Goal: Transaction & Acquisition: Purchase product/service

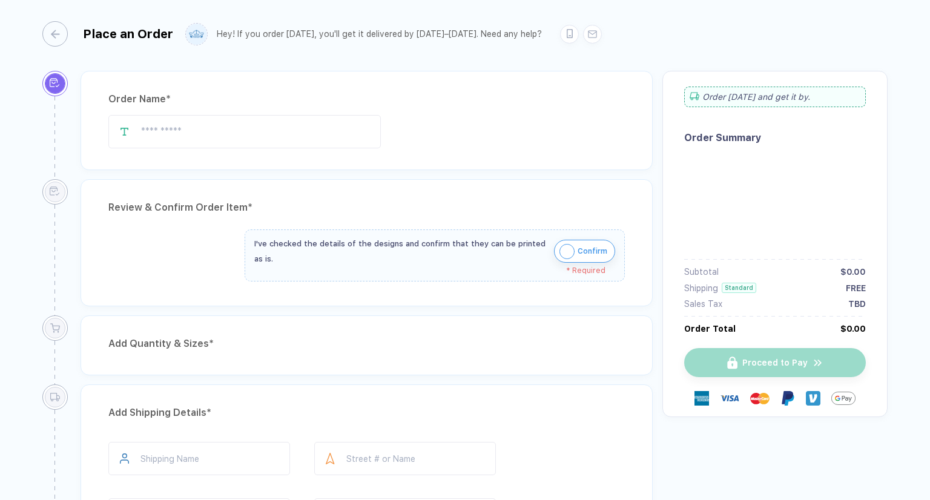
click at [579, 249] on span "Confirm" at bounding box center [593, 251] width 30 height 19
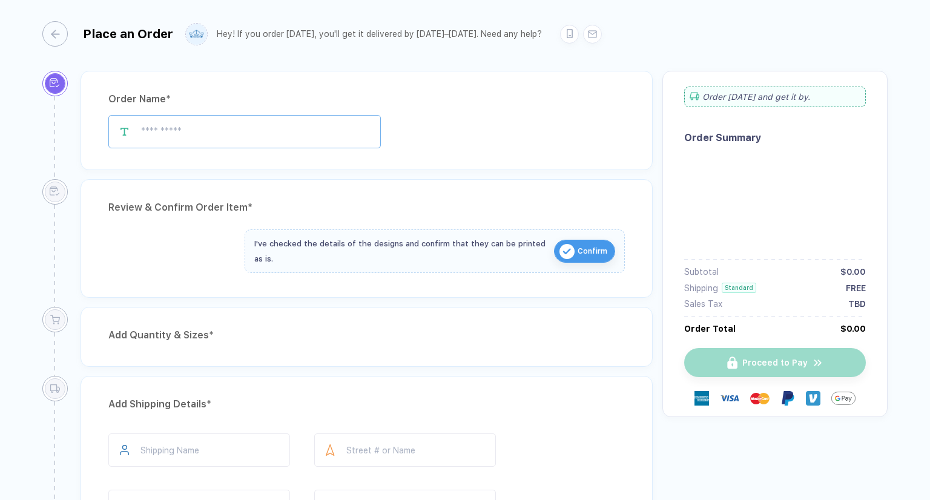
click at [236, 128] on input "text" at bounding box center [244, 131] width 272 height 33
type input "****"
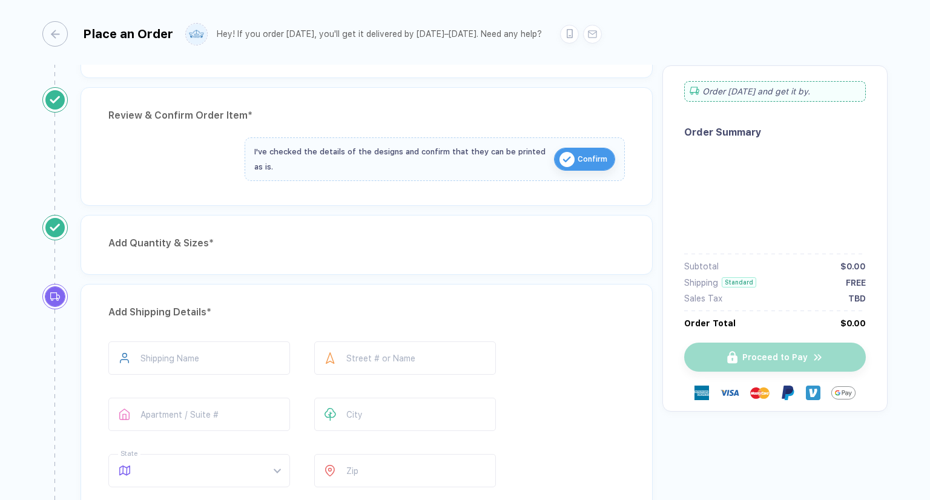
type input "*********"
type input "**********"
type input "******"
type input "*****"
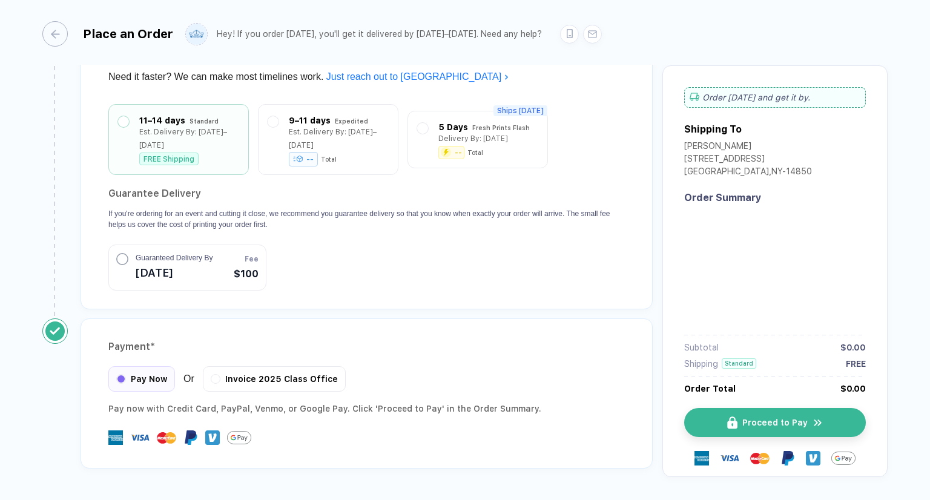
scroll to position [583, 0]
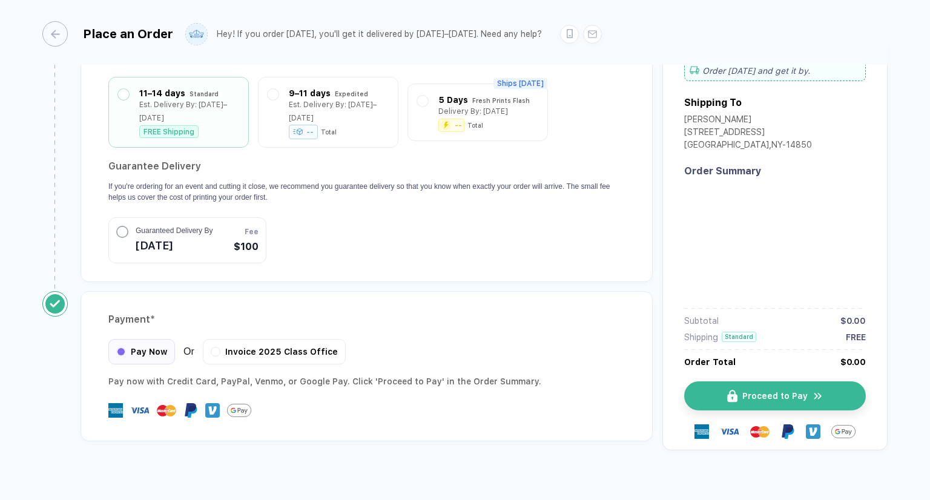
type input "****"
click at [56, 30] on div "button" at bounding box center [48, 33] width 25 height 25
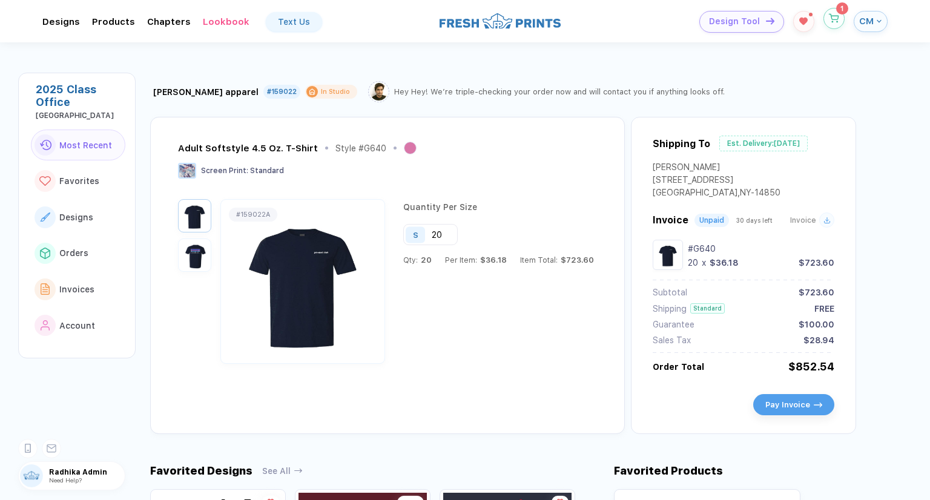
click at [828, 24] on button "button" at bounding box center [833, 18] width 21 height 21
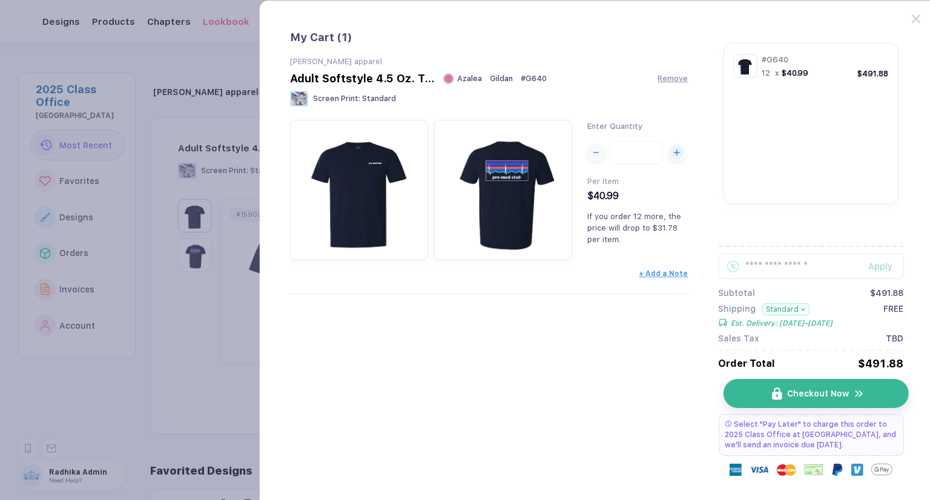
click at [779, 387] on img "button" at bounding box center [777, 393] width 10 height 13
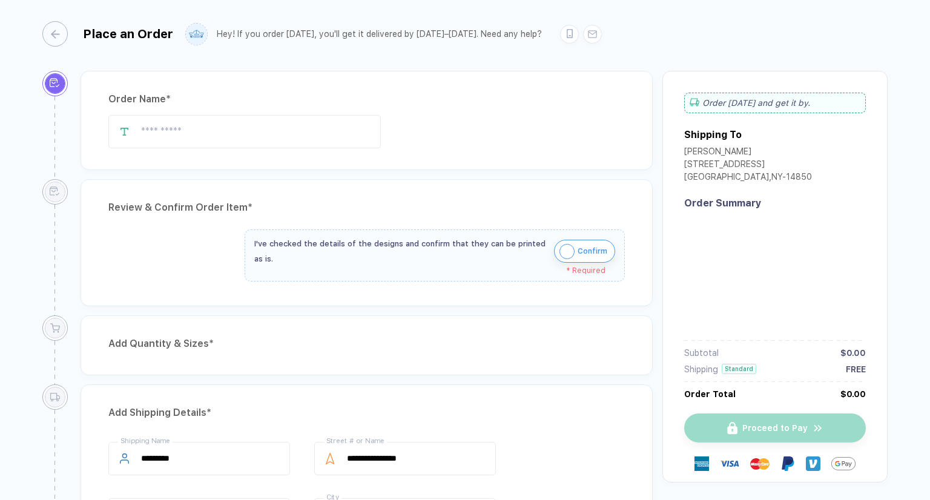
type input "**********"
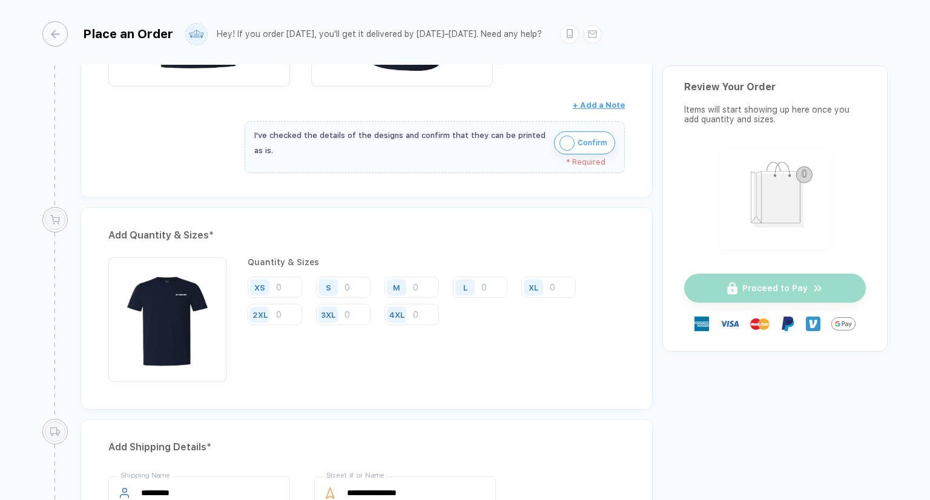
scroll to position [303, 0]
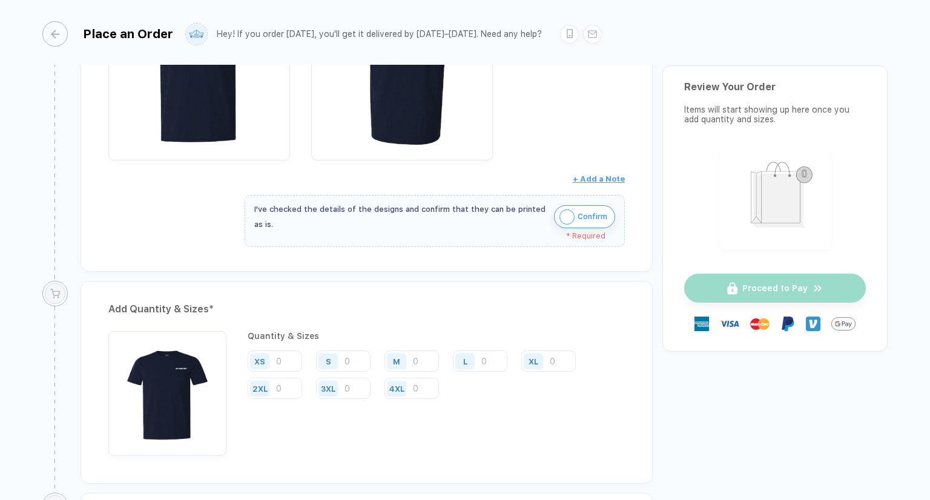
click at [565, 212] on img "button" at bounding box center [566, 216] width 15 height 15
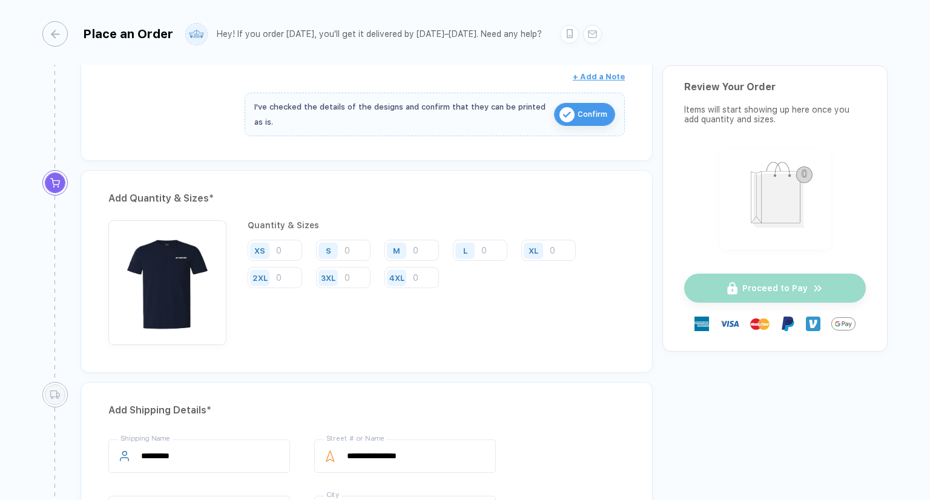
scroll to position [545, 0]
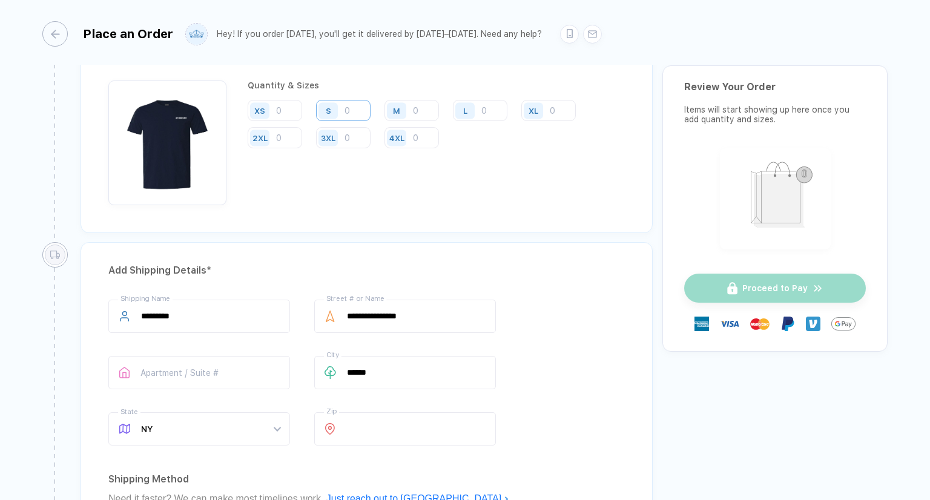
click at [355, 108] on input "number" at bounding box center [343, 110] width 54 height 21
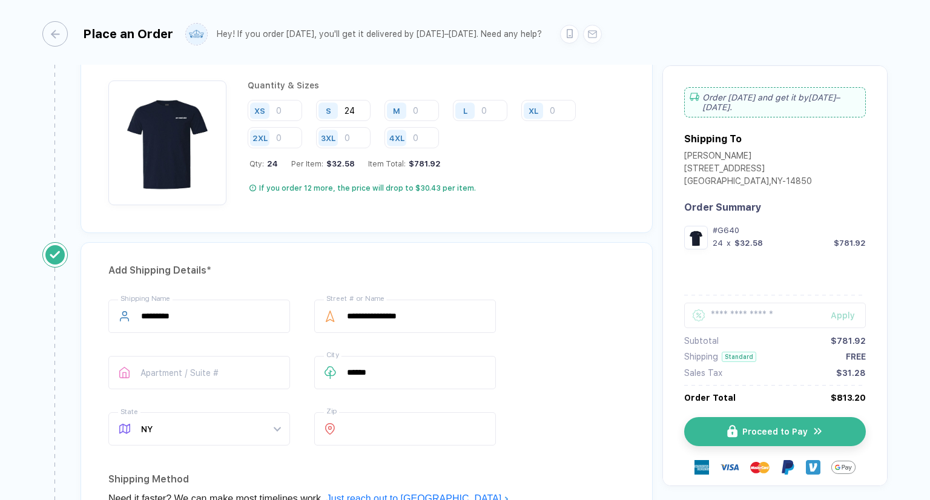
click at [539, 221] on div "Add Quantity & Sizes * Quantity & Sizes XS S 24 M L XL 2XL 3XL 4XL Qty: 24 Per …" at bounding box center [367, 131] width 572 height 203
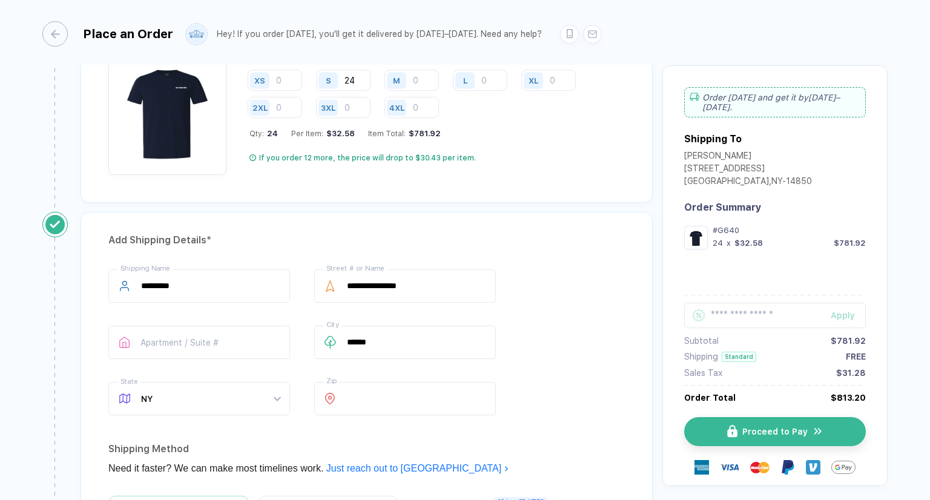
scroll to position [446, 0]
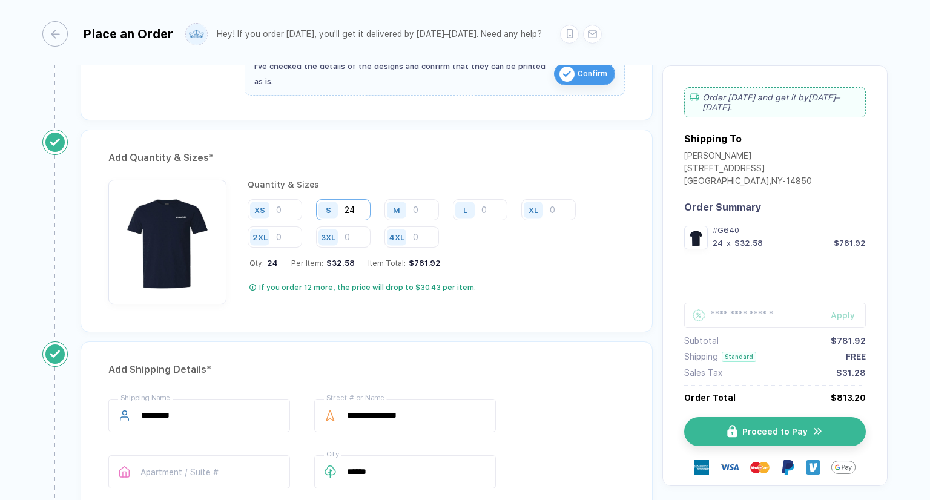
click at [361, 213] on input "24" at bounding box center [343, 209] width 54 height 21
click at [368, 206] on input "24" at bounding box center [343, 209] width 54 height 21
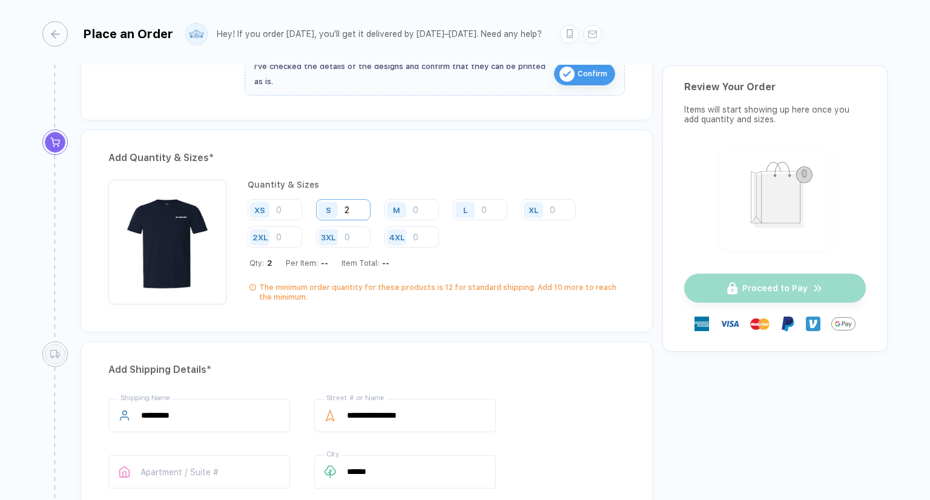
type input "24"
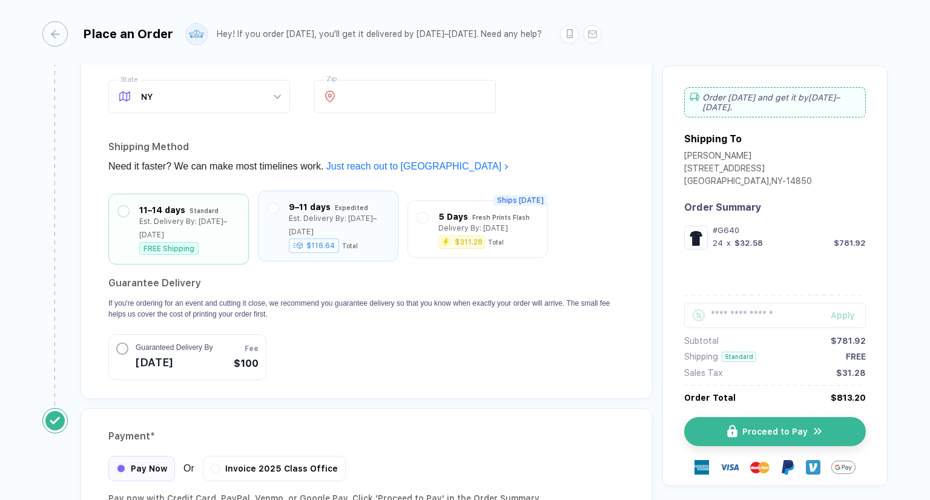
scroll to position [991, 0]
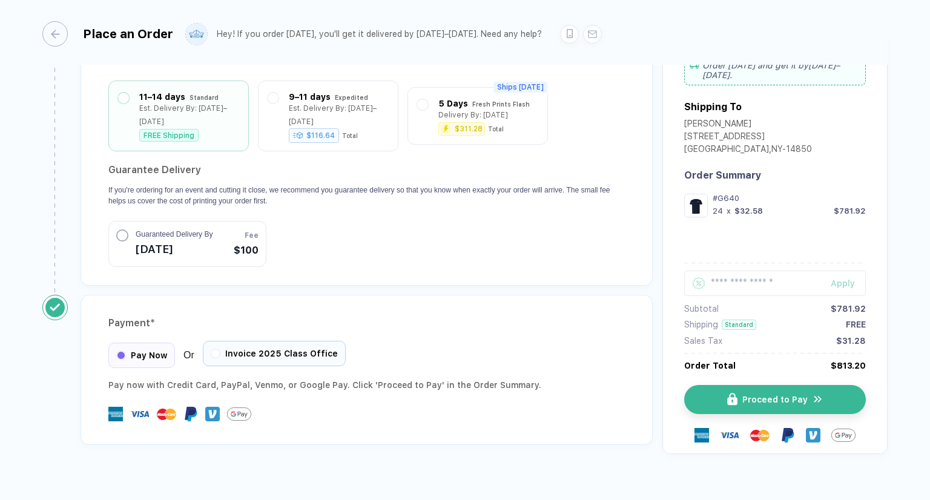
click at [256, 346] on div "Invoice 2025 Class Office" at bounding box center [274, 353] width 143 height 25
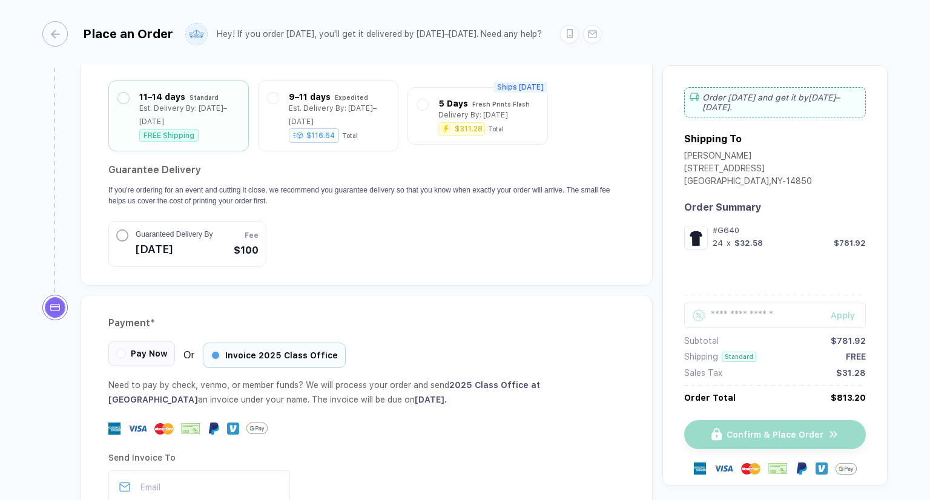
click at [145, 345] on div "Pay Now" at bounding box center [141, 353] width 67 height 25
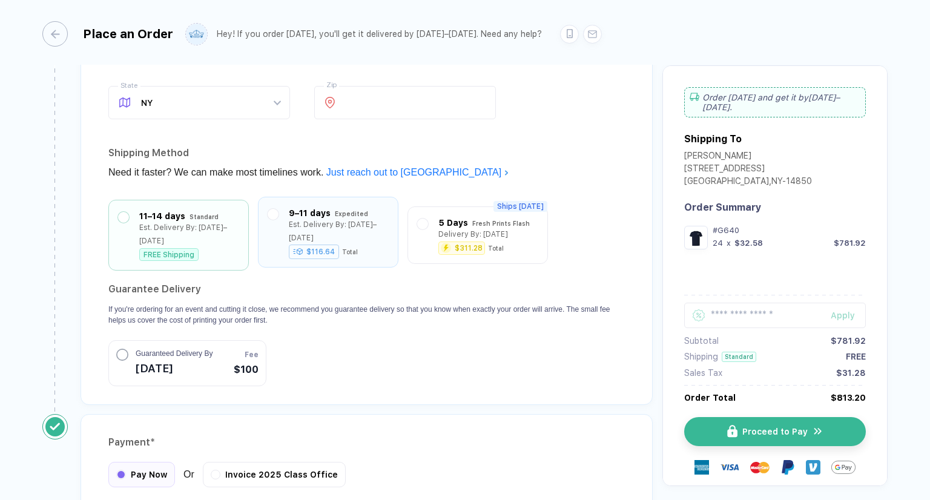
scroll to position [869, 0]
click at [314, 246] on div "$116.64" at bounding box center [314, 253] width 50 height 15
click at [167, 211] on div "11–14 days" at bounding box center [162, 214] width 46 height 13
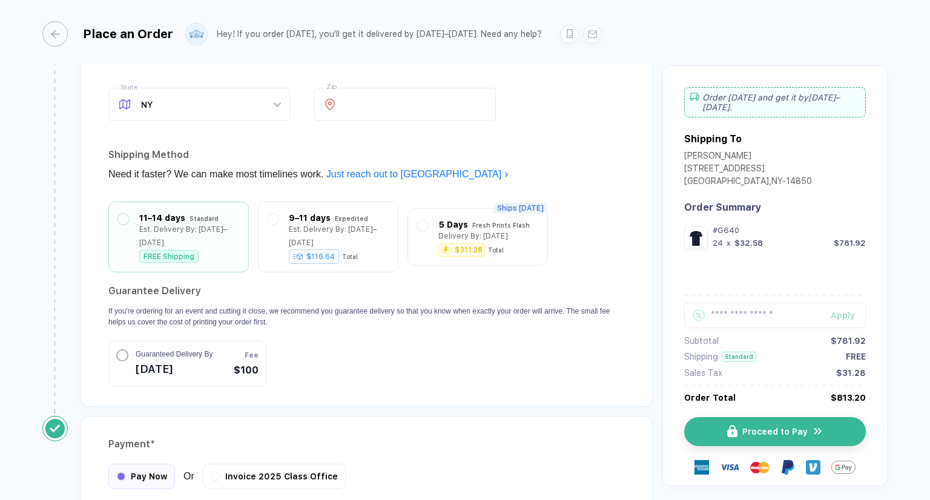
drag, startPoint x: 145, startPoint y: 323, endPoint x: 142, endPoint y: 331, distance: 8.4
click at [145, 341] on button "Guaranteed Delivery By [DATE] Fee $100" at bounding box center [187, 364] width 158 height 46
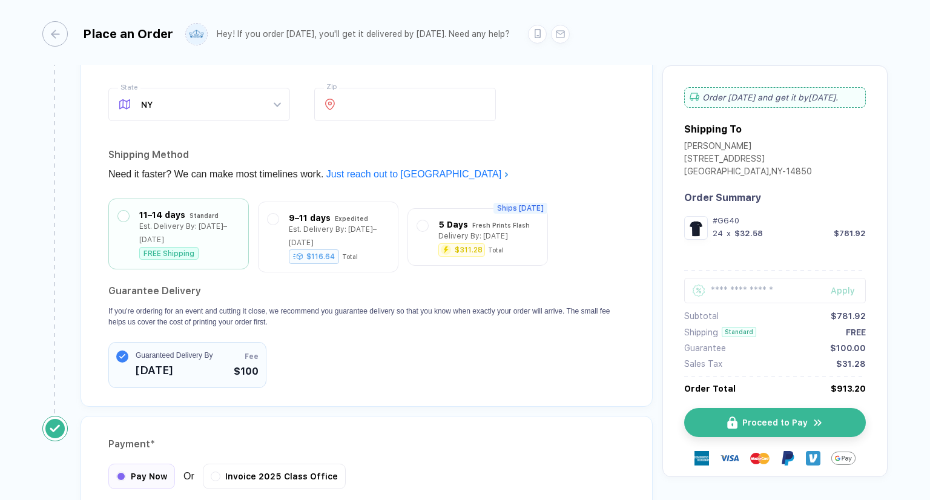
click at [182, 250] on div "11–14 days Standard Est. Delivery By: [DATE]–[DATE] FREE Shipping" at bounding box center [178, 234] width 140 height 71
click at [209, 349] on span "Guaranteed Delivery By" at bounding box center [174, 354] width 77 height 11
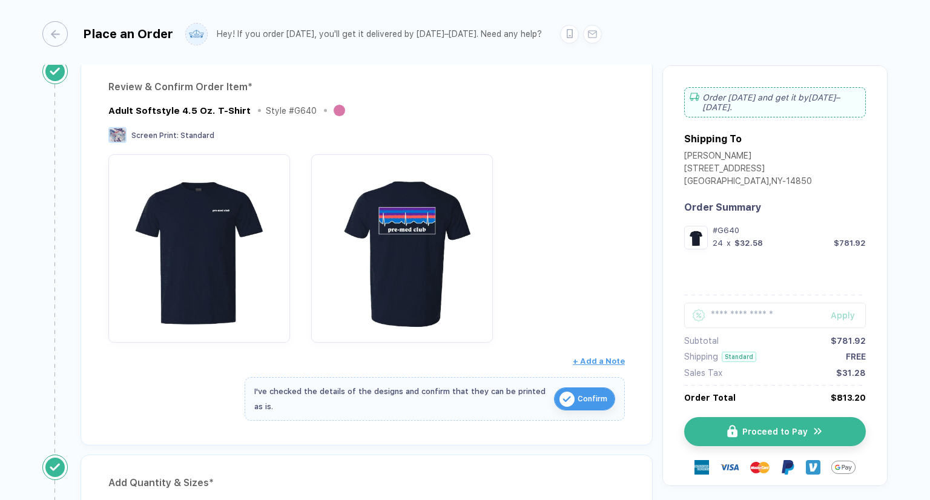
scroll to position [242, 0]
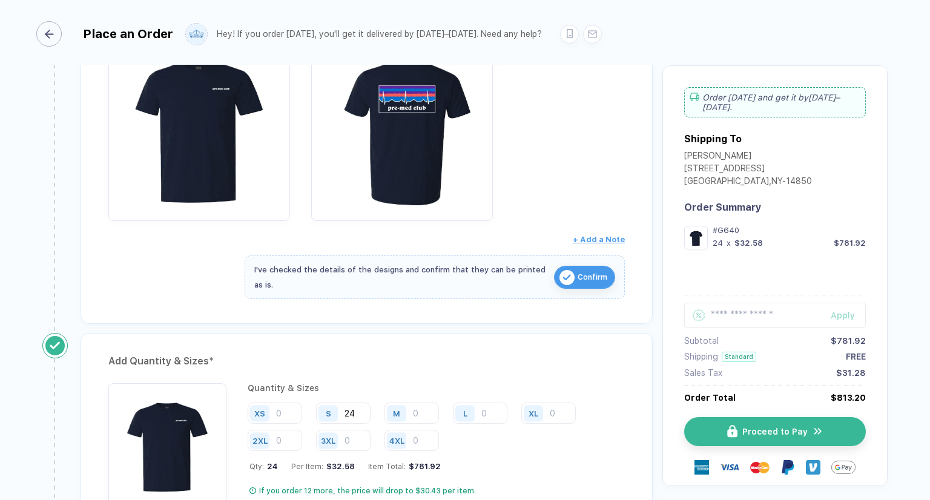
click at [59, 37] on div "button" at bounding box center [48, 33] width 25 height 25
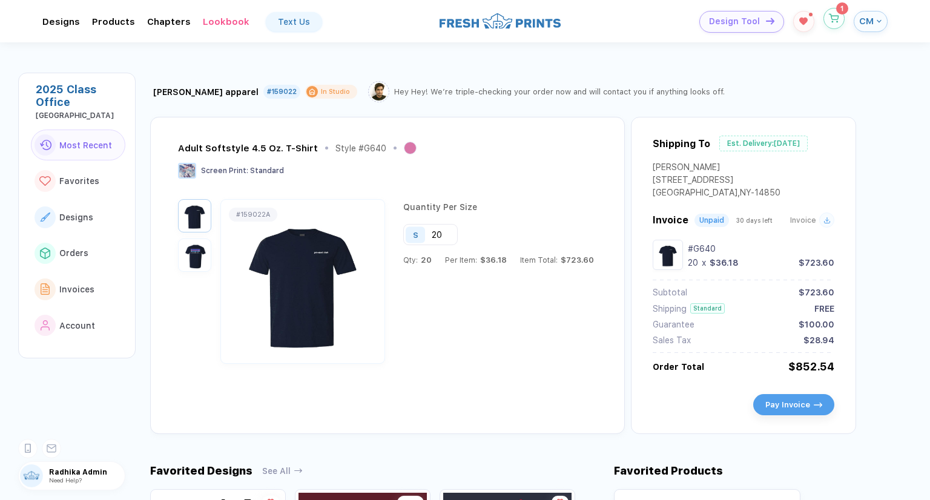
click at [826, 13] on button "button" at bounding box center [833, 18] width 21 height 21
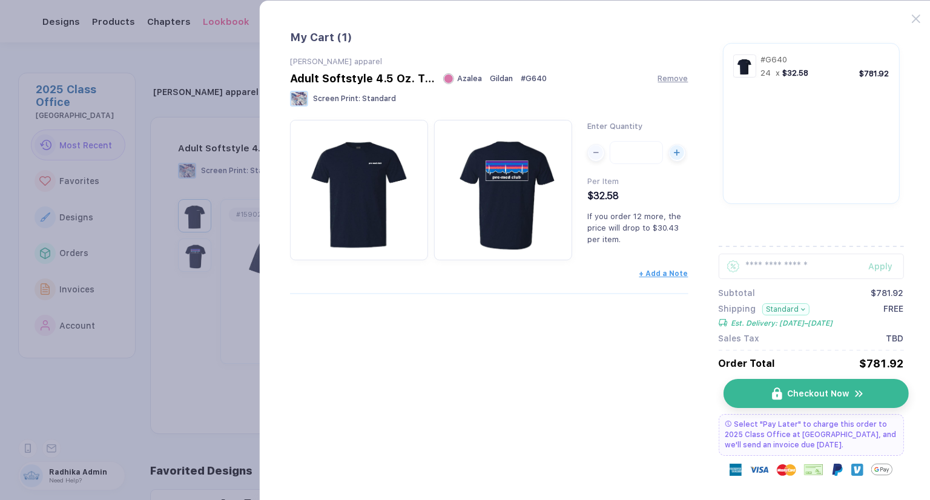
click at [889, 392] on button "Checkout Now" at bounding box center [815, 393] width 185 height 29
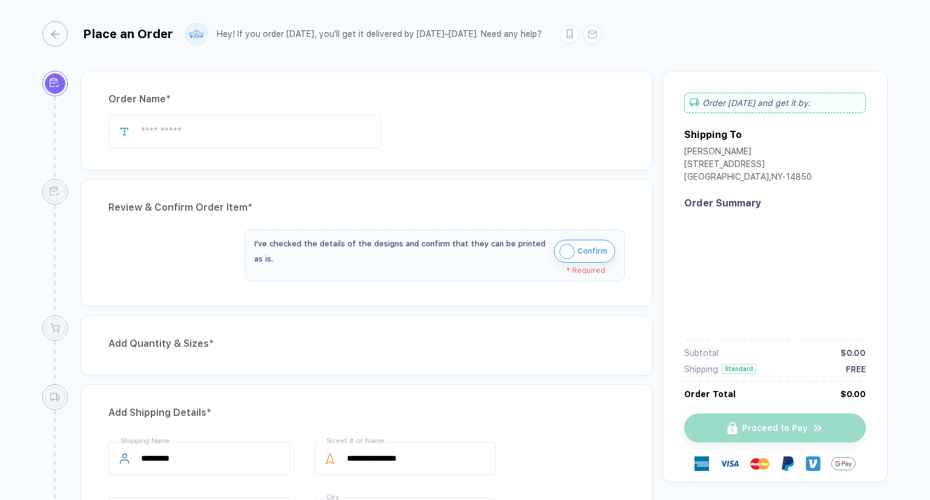
type input "**********"
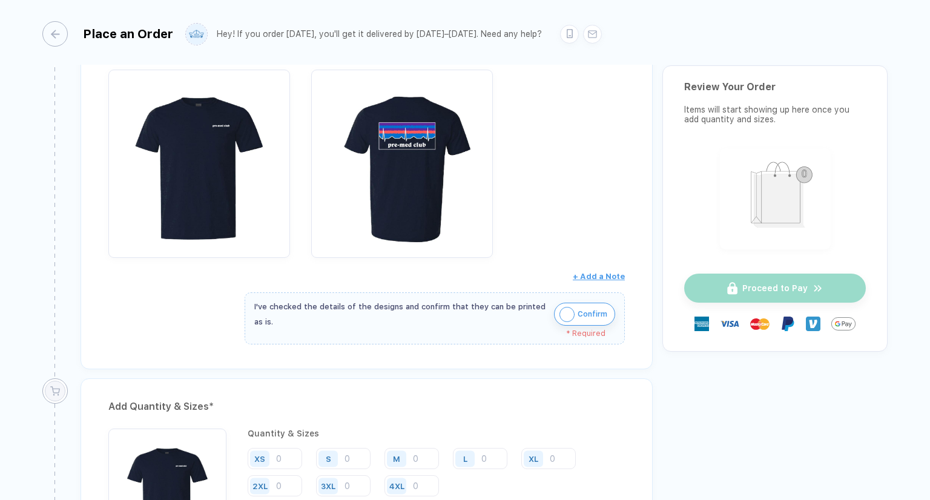
scroll to position [182, 0]
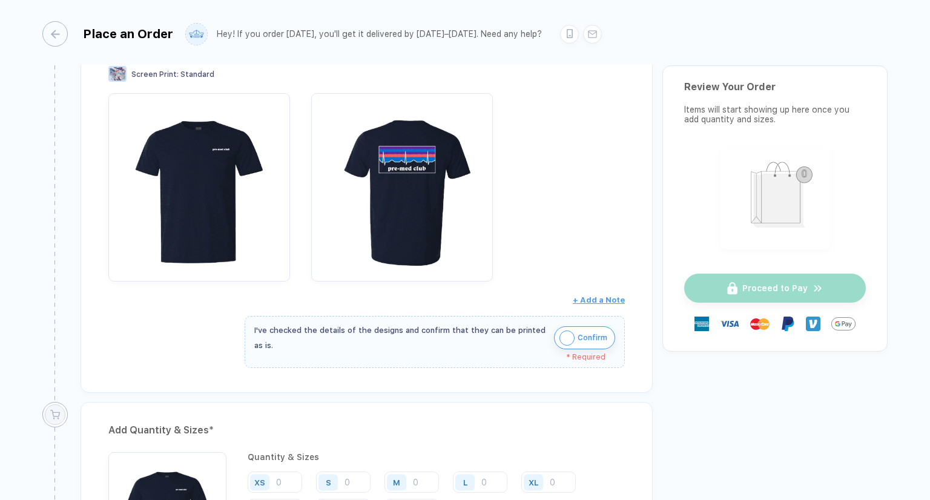
click at [584, 331] on span "Confirm" at bounding box center [593, 337] width 30 height 19
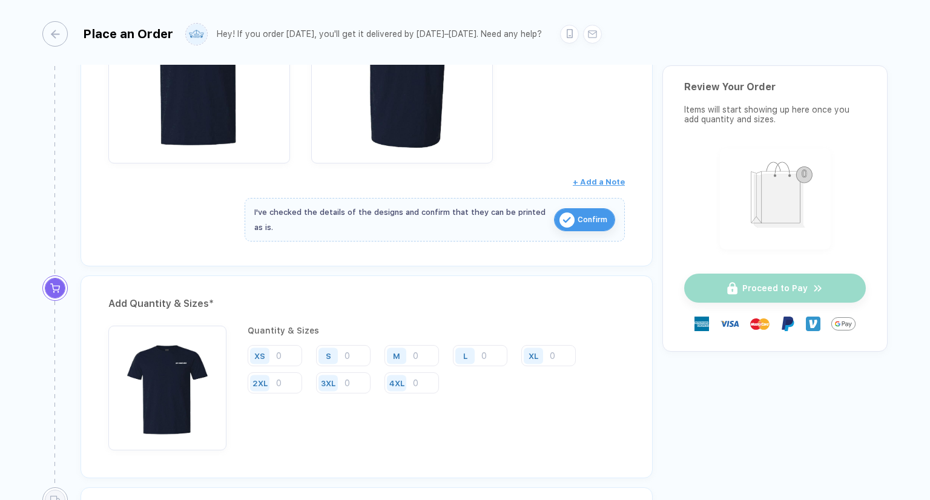
scroll to position [363, 0]
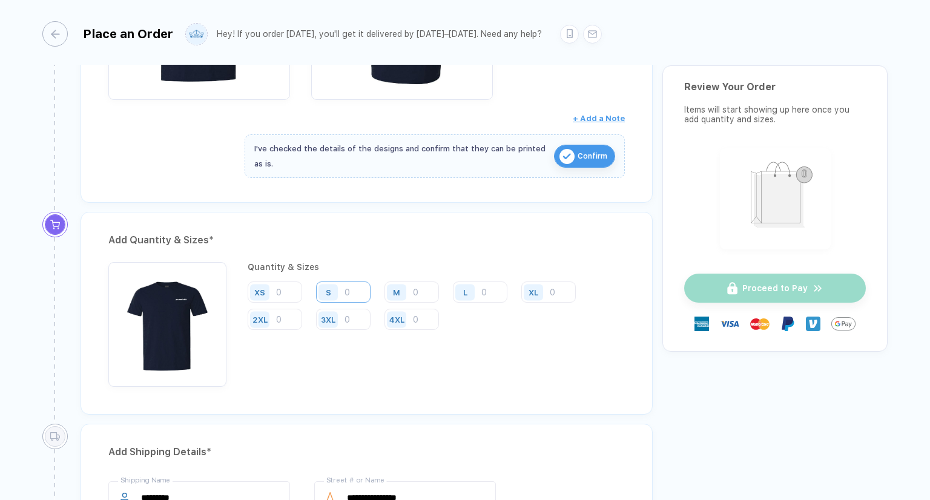
click at [358, 285] on input "number" at bounding box center [343, 292] width 54 height 21
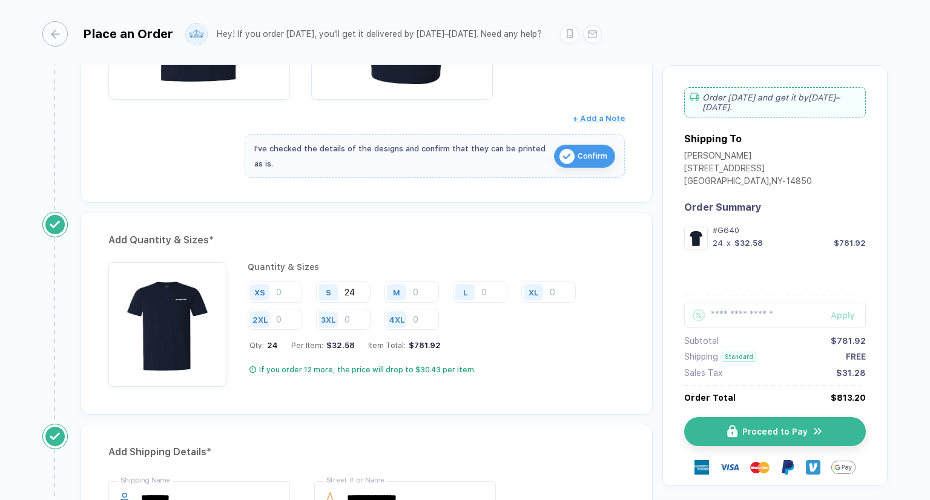
type input "24"
click at [543, 342] on div "Qty: 24 Per Item: $32.58 Item Total: $781.92" at bounding box center [436, 345] width 375 height 9
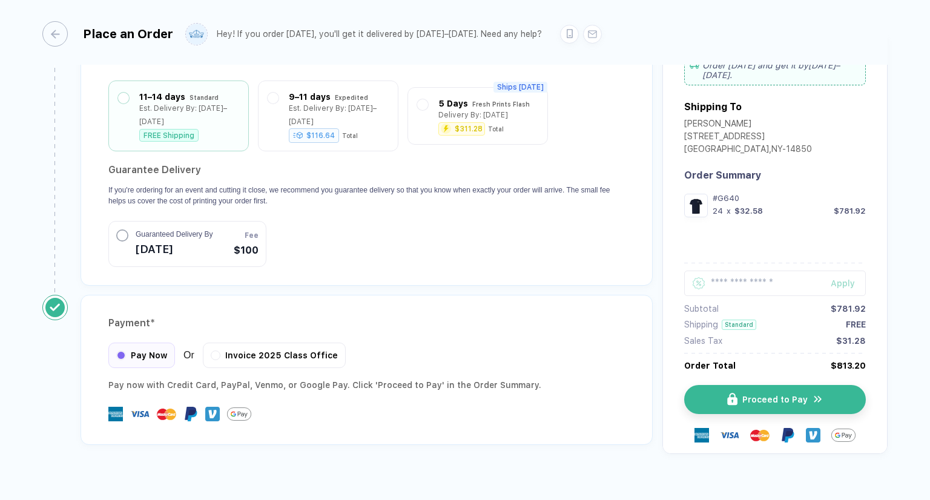
scroll to position [991, 0]
click at [47, 31] on div "button" at bounding box center [48, 33] width 25 height 25
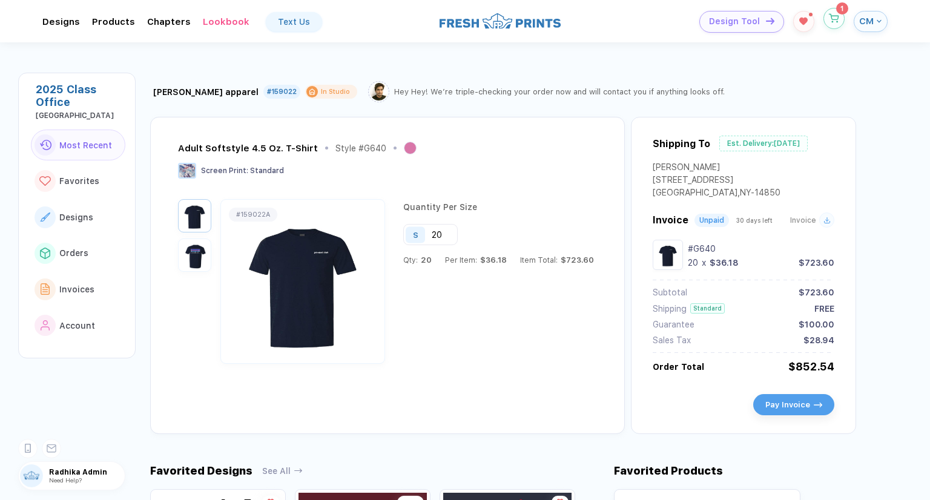
click at [838, 14] on icon "button" at bounding box center [834, 18] width 10 height 9
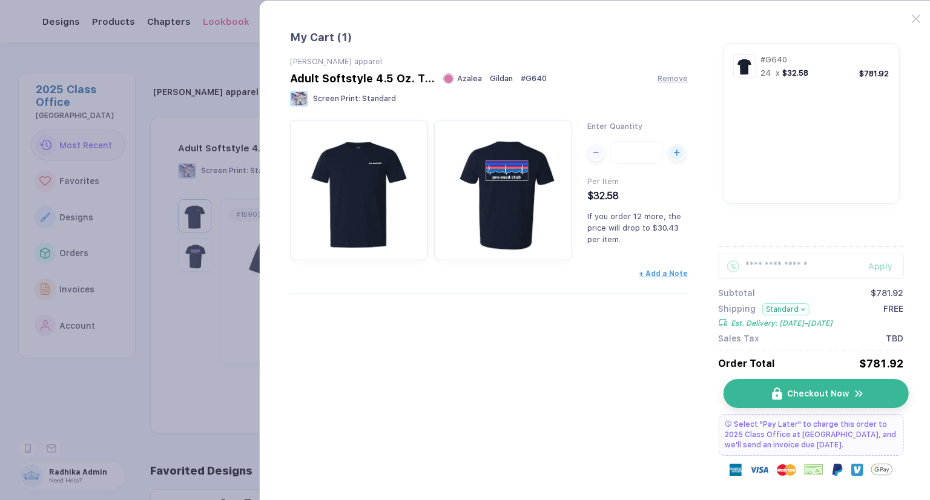
click at [807, 400] on button "Checkout Now" at bounding box center [815, 393] width 185 height 29
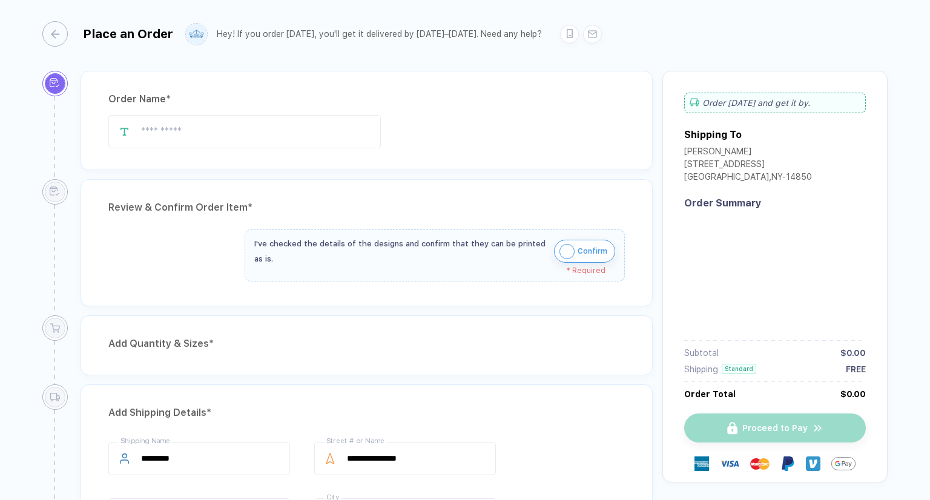
type input "**********"
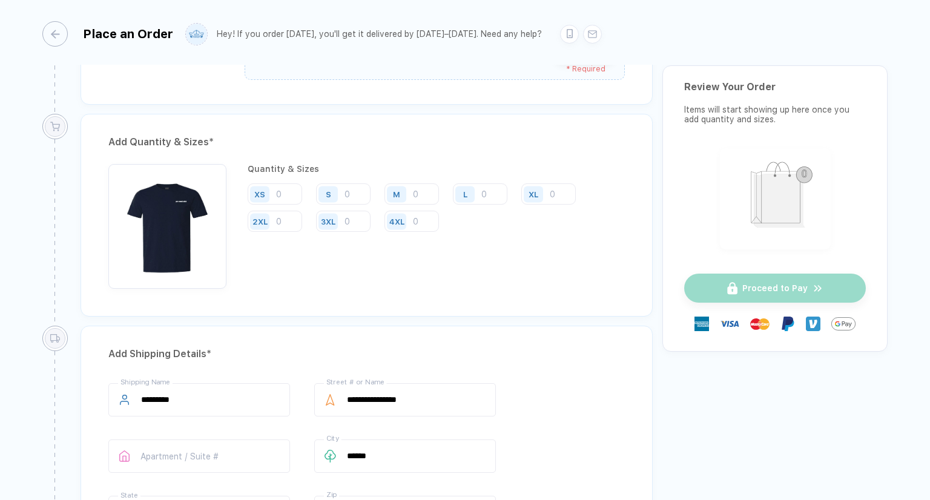
scroll to position [363, 0]
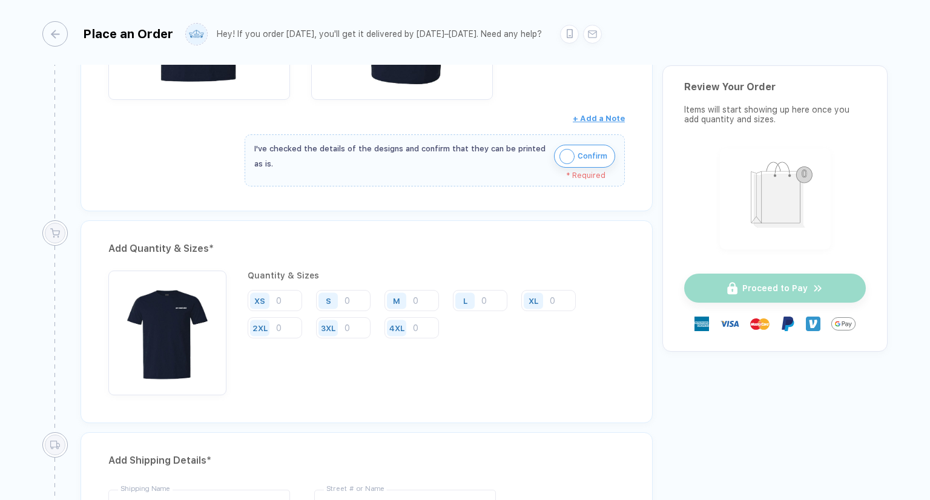
click at [559, 154] on img "button" at bounding box center [566, 156] width 15 height 15
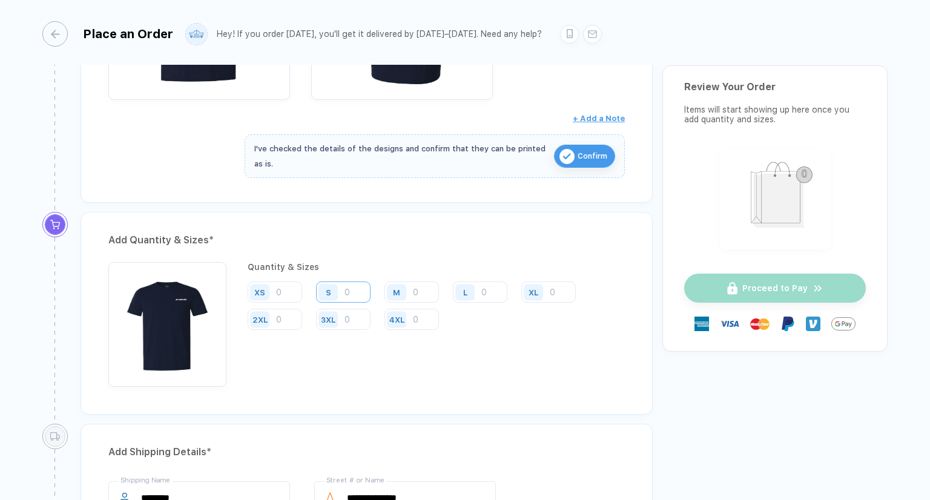
click at [353, 289] on input "number" at bounding box center [343, 292] width 54 height 21
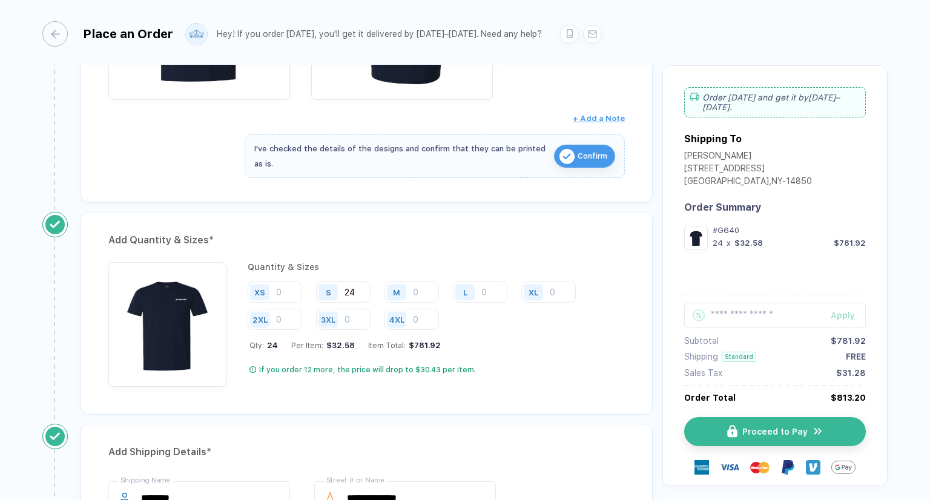
type input "24"
click at [525, 336] on div "Quantity & Sizes XS S 24 M L XL 2XL 3XL 4XL Qty: 24 Per Item: $32.58 Item Total…" at bounding box center [436, 324] width 377 height 125
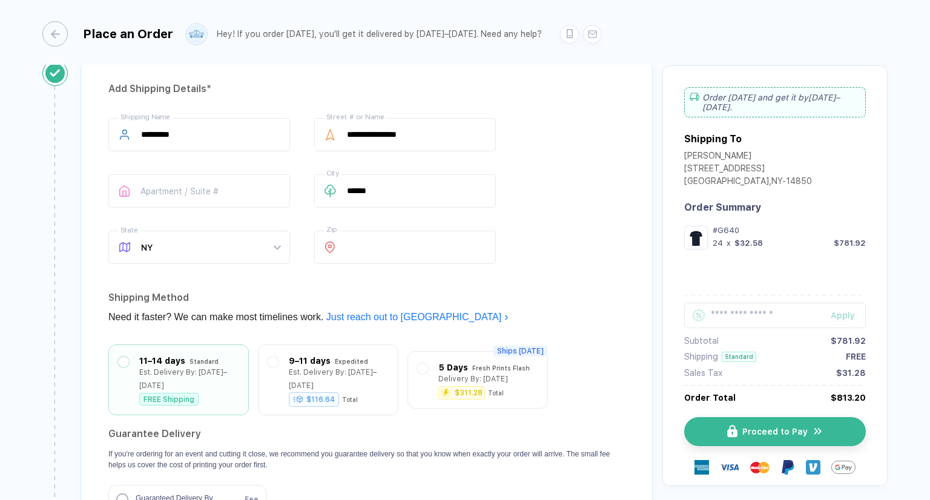
scroll to position [908, 0]
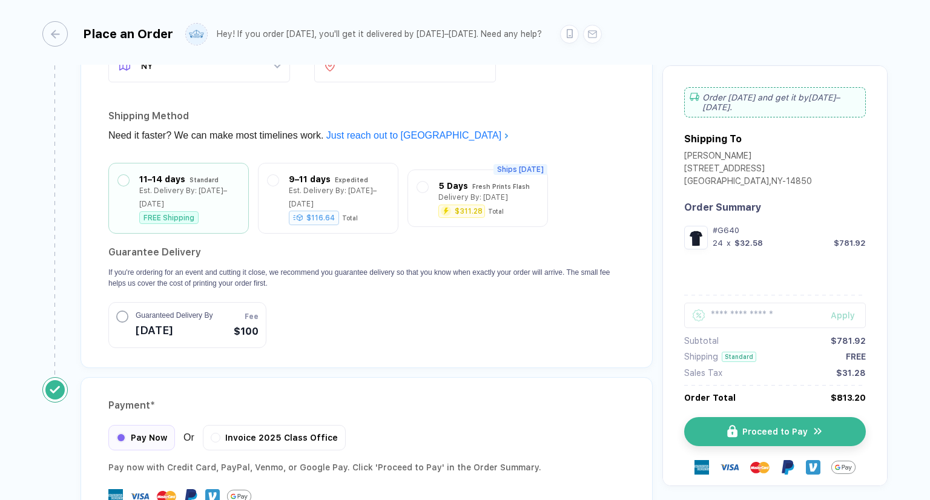
click at [202, 321] on span "[DATE]" at bounding box center [174, 330] width 77 height 19
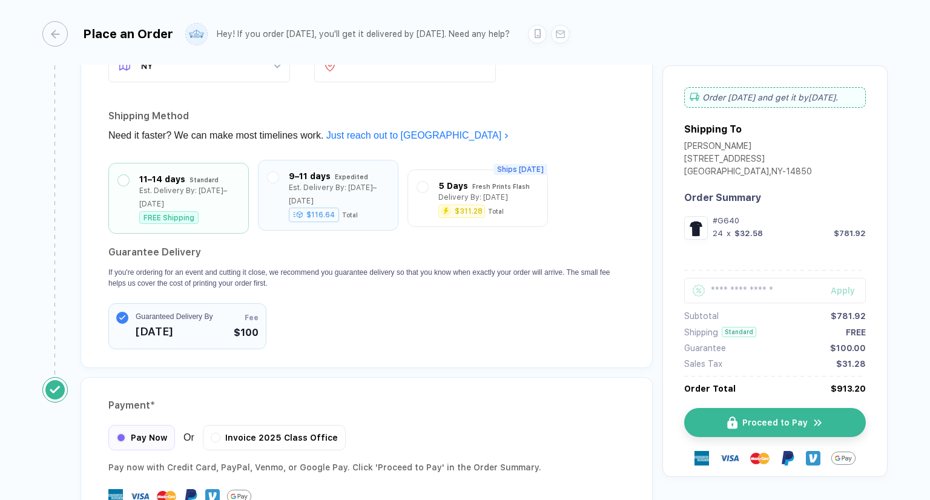
click at [365, 208] on div "9–11 days Expedited Est. Delivery By: [DATE]–[DATE] $116.64 Total" at bounding box center [328, 195] width 140 height 71
click at [297, 190] on div "9–11 days Expedited Est. Delivery By: [DATE]–[DATE] $116.64 Total" at bounding box center [339, 195] width 100 height 51
click at [216, 187] on div "Est. Delivery By: [DATE]–[DATE]" at bounding box center [189, 194] width 100 height 27
click at [54, 32] on icon "button" at bounding box center [49, 34] width 9 height 9
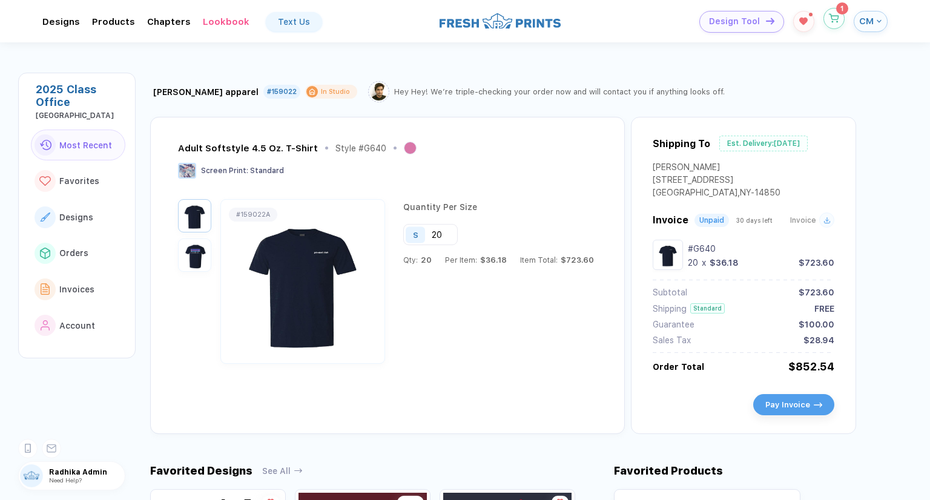
click at [836, 24] on button "button" at bounding box center [833, 18] width 21 height 21
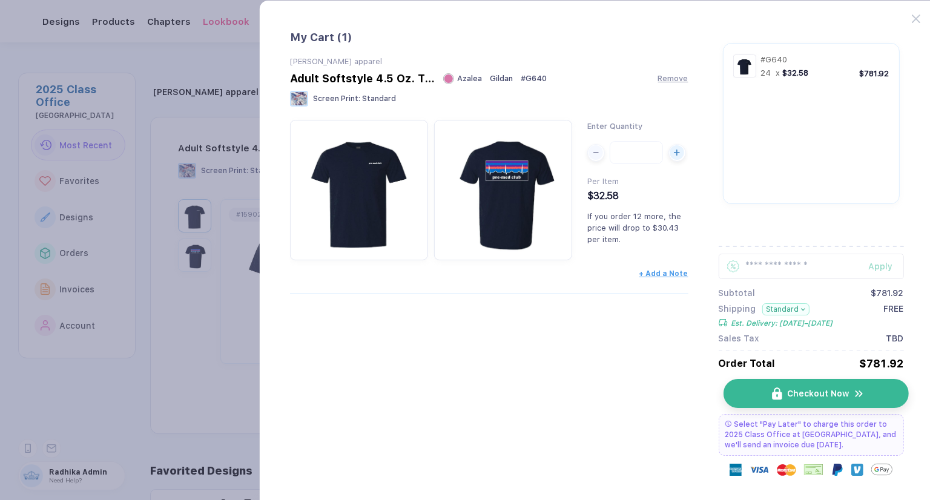
click at [742, 390] on button "Checkout Now" at bounding box center [815, 393] width 185 height 29
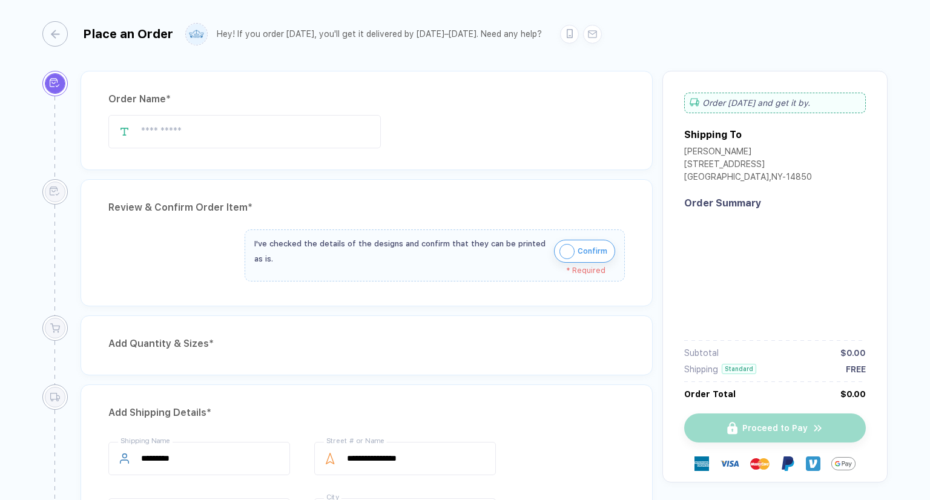
type input "**********"
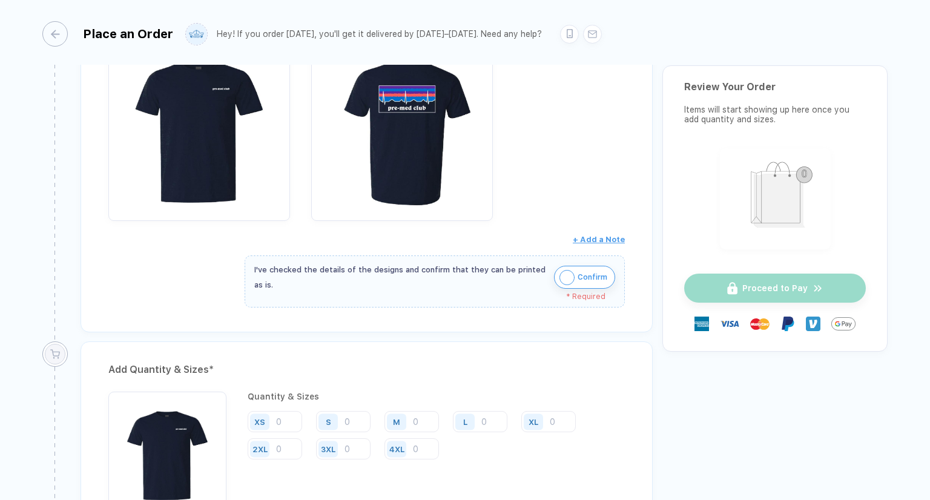
scroll to position [303, 0]
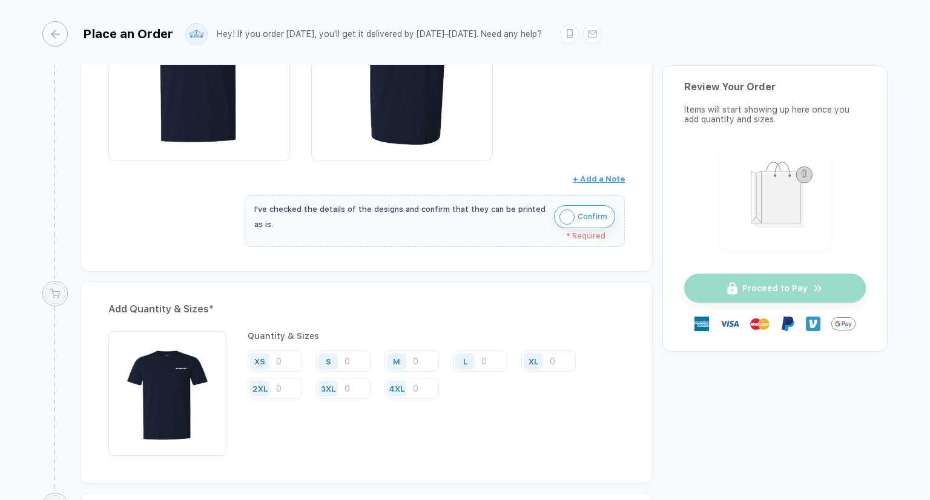
click at [562, 216] on img "button" at bounding box center [566, 216] width 15 height 15
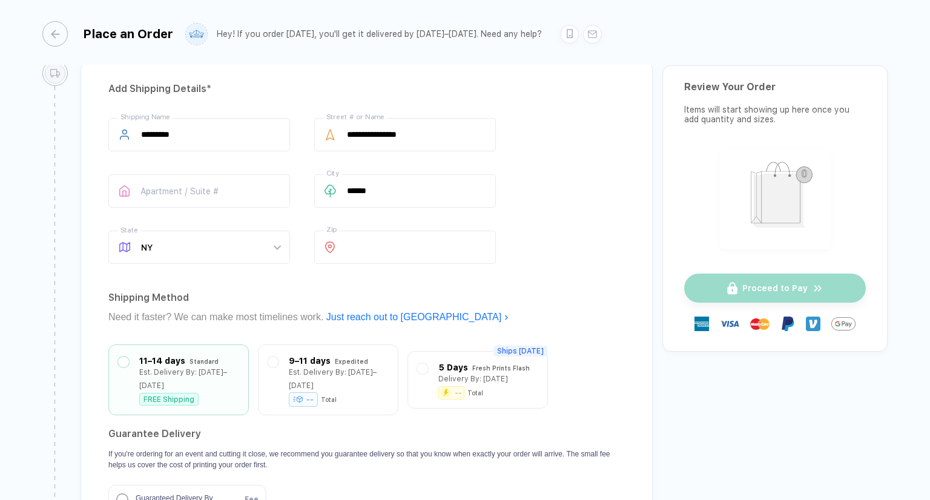
scroll to position [787, 0]
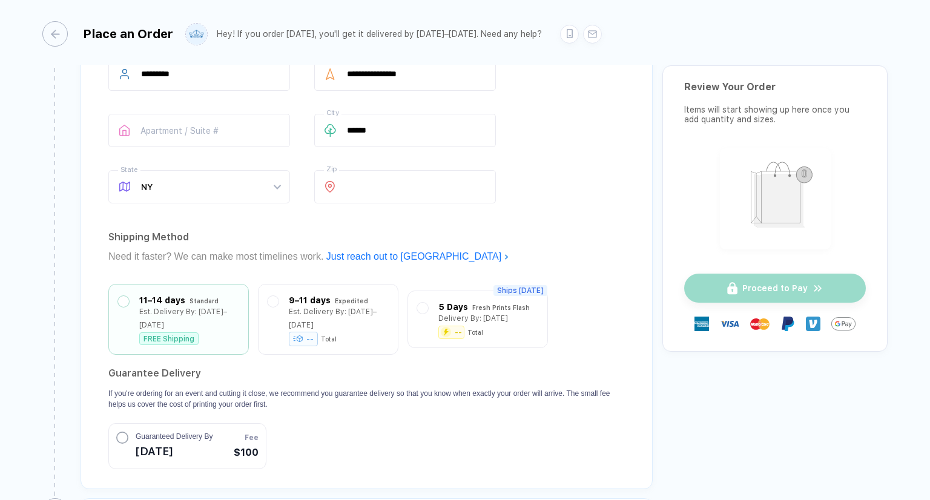
click at [125, 432] on circle "button" at bounding box center [122, 437] width 11 height 11
click at [125, 432] on circle "button" at bounding box center [122, 438] width 12 height 12
click at [149, 431] on span "Guaranteed Delivery By" at bounding box center [174, 436] width 77 height 11
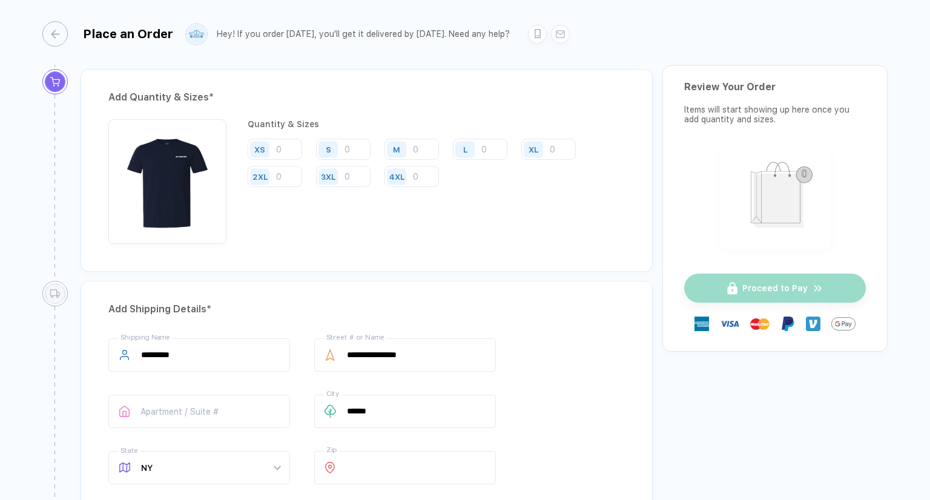
scroll to position [325, 0]
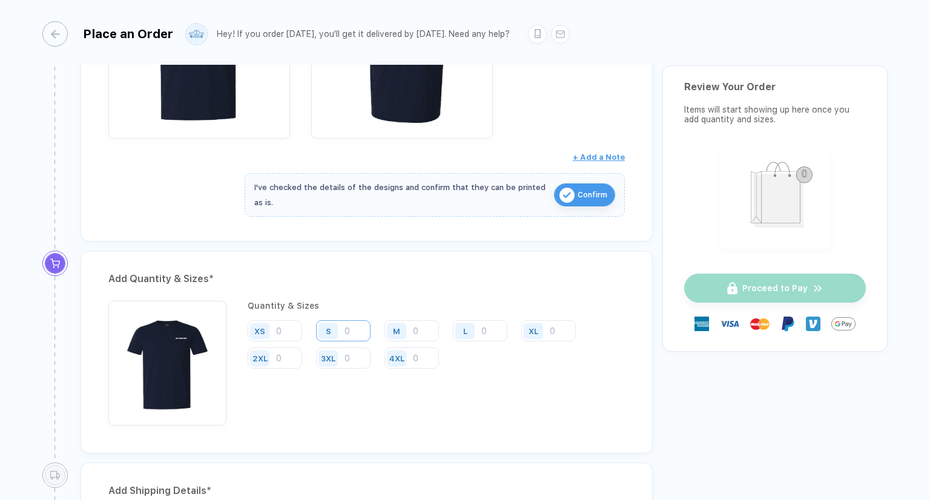
click at [363, 323] on input "number" at bounding box center [343, 330] width 54 height 21
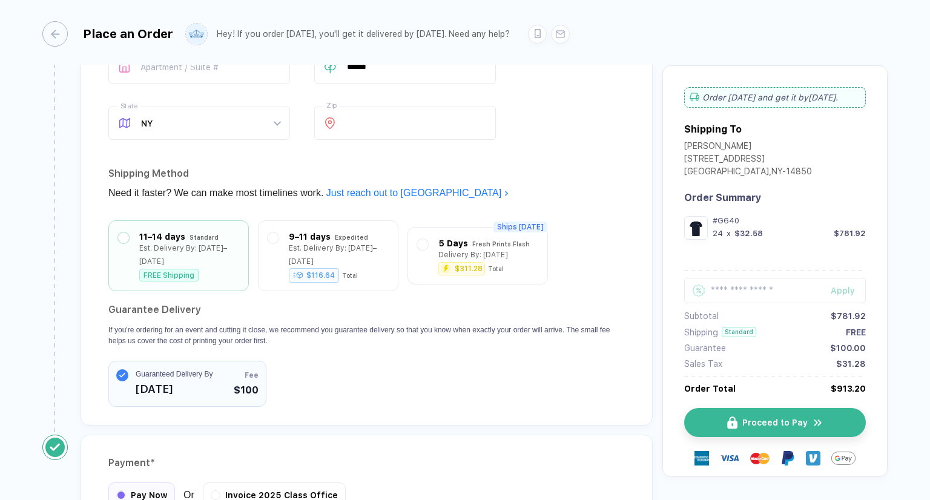
scroll to position [869, 0]
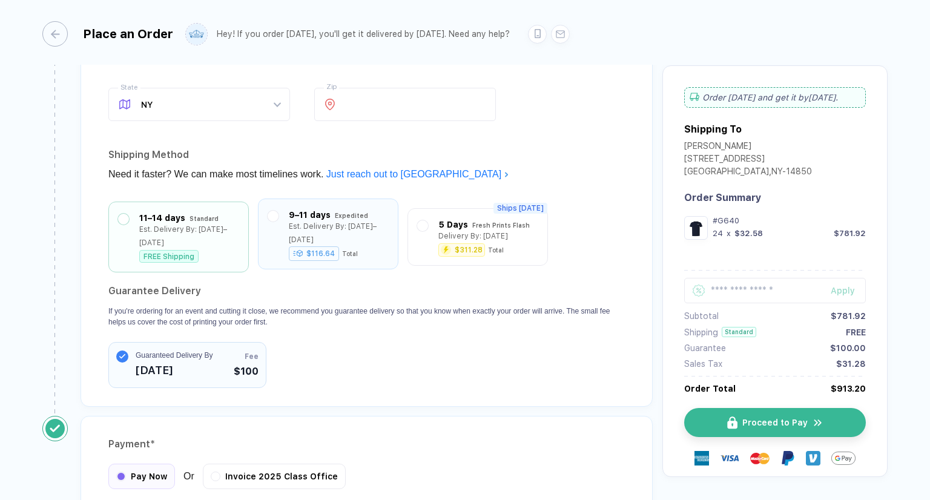
type input "24"
click at [339, 247] on div "$116.64 Total" at bounding box center [323, 253] width 69 height 13
click at [511, 246] on div "Ships [DATE] 5 Days Fresh Prints Flash Delivery By: [DATE] $311.28 Total" at bounding box center [477, 234] width 140 height 58
click at [501, 226] on div "Delivery By: [DATE]" at bounding box center [473, 232] width 70 height 13
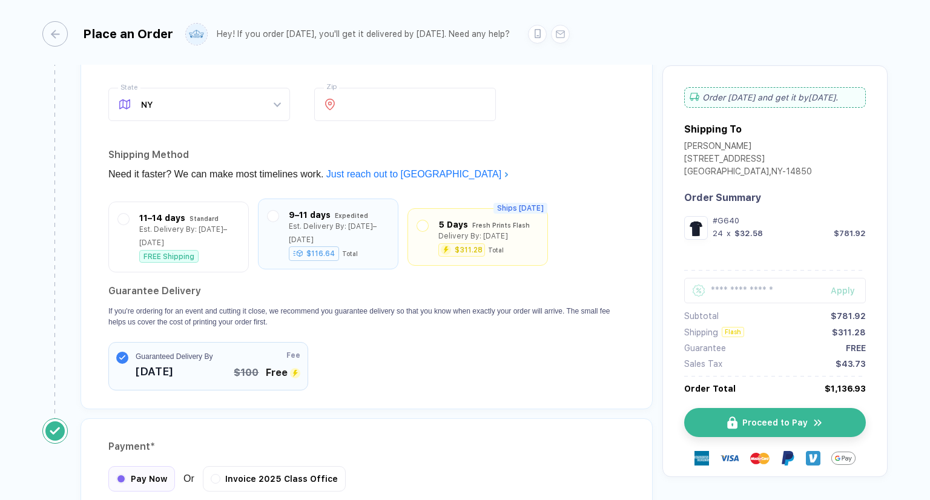
click at [323, 223] on div "Est. Delivery By: [DATE]–[DATE]" at bounding box center [339, 233] width 100 height 27
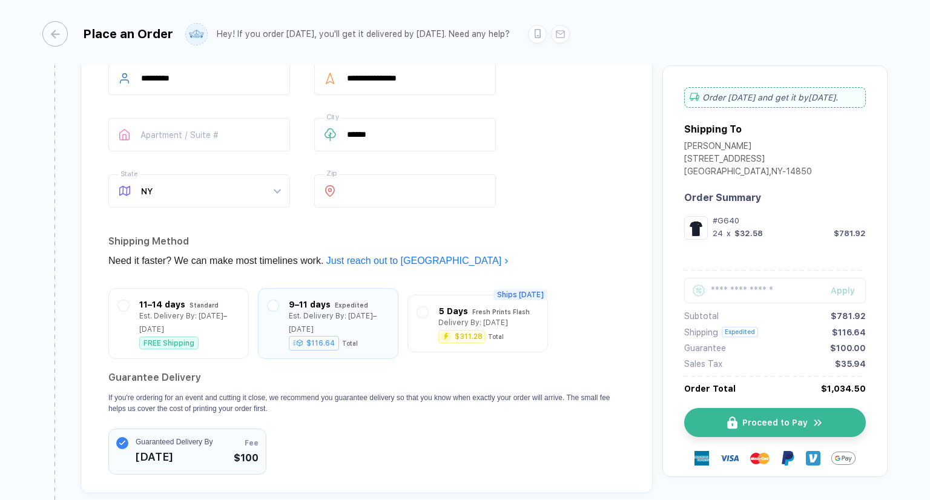
scroll to position [848, 0]
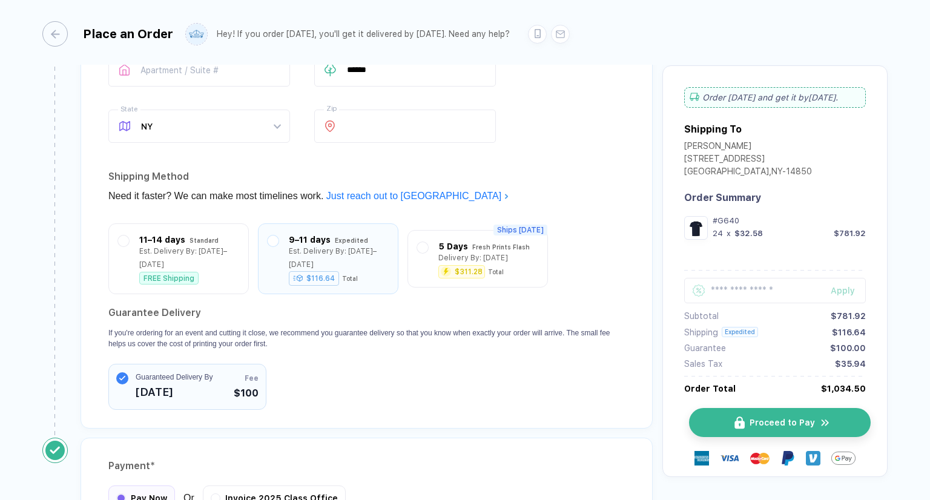
click at [796, 427] on span "Proceed to Pay" at bounding box center [782, 423] width 65 height 10
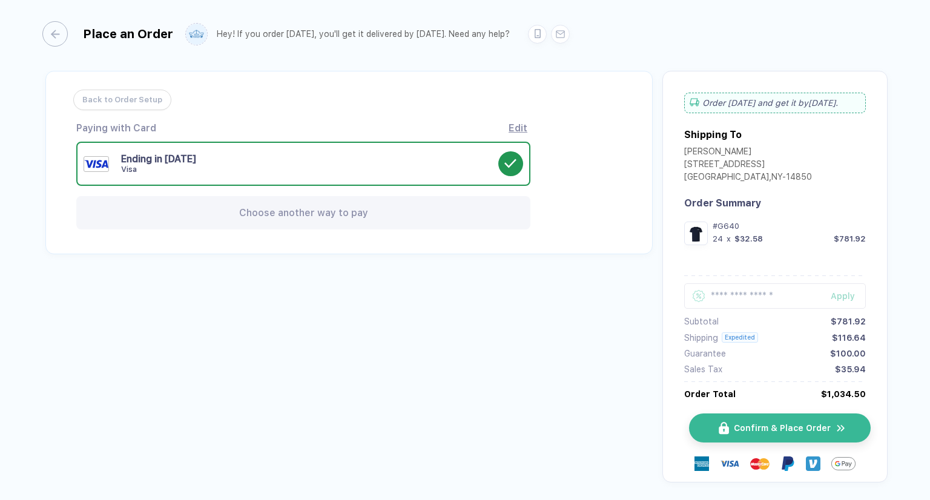
click at [817, 429] on span "Confirm & Place Order" at bounding box center [782, 428] width 97 height 10
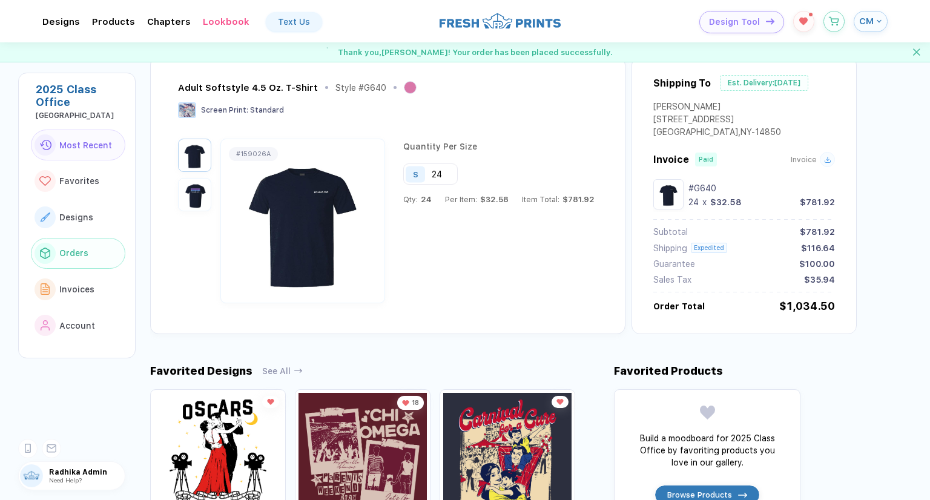
click at [82, 245] on button "Orders" at bounding box center [78, 253] width 94 height 31
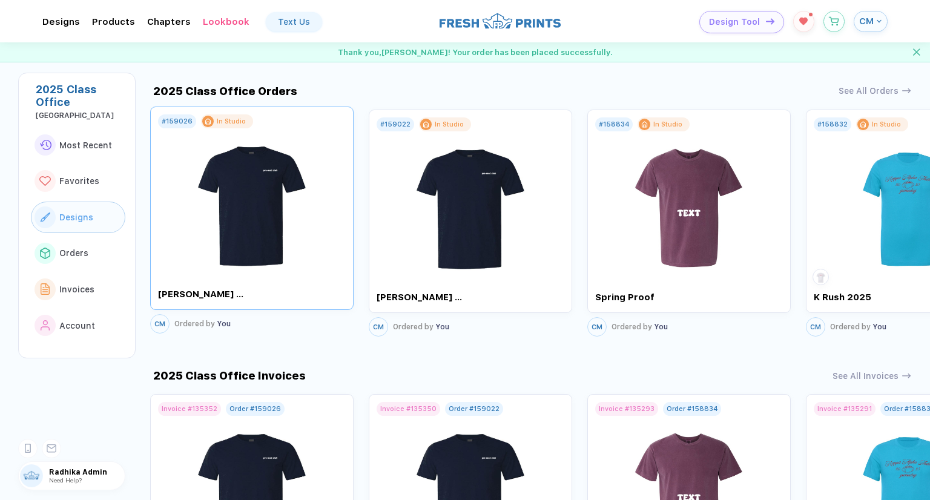
scroll to position [850, 0]
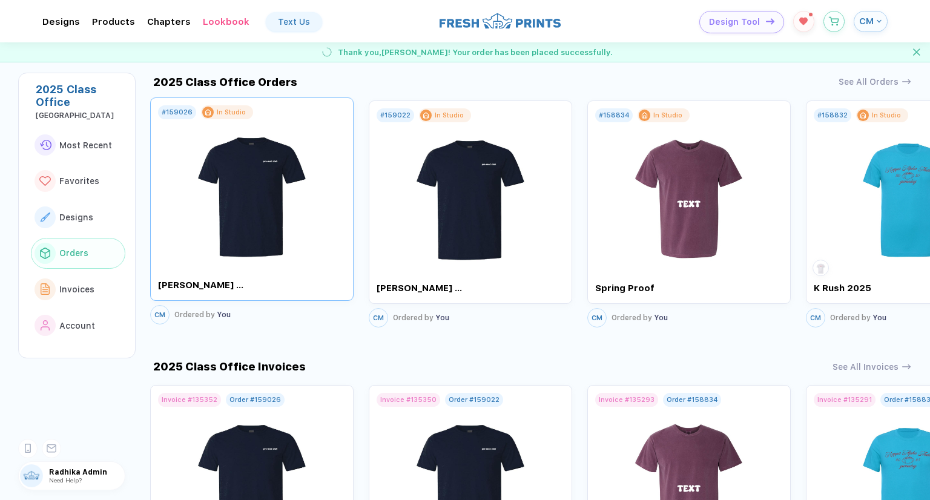
click at [281, 213] on img at bounding box center [252, 190] width 136 height 142
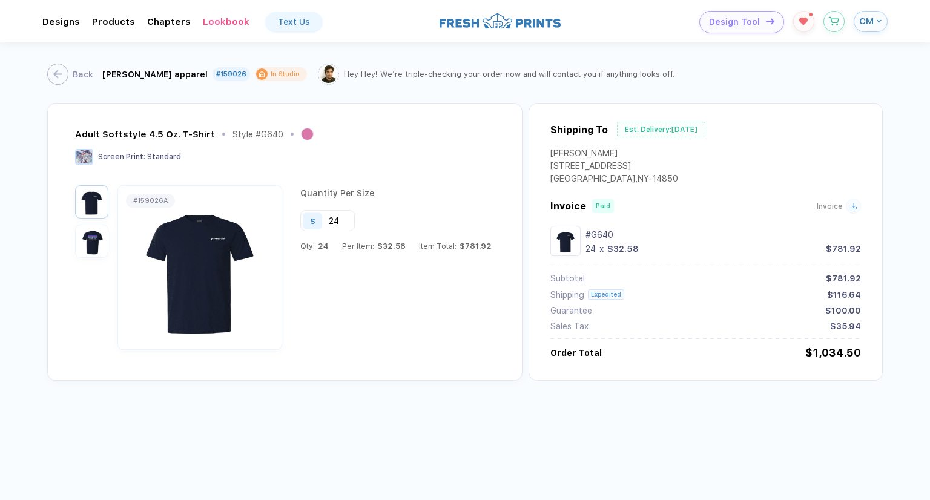
click at [675, 440] on div "Back [PERSON_NAME] apparel #159026 In Studio Hey Hey! We’re triple-checking you…" at bounding box center [465, 272] width 930 height 460
click at [62, 81] on button "Back" at bounding box center [67, 74] width 46 height 21
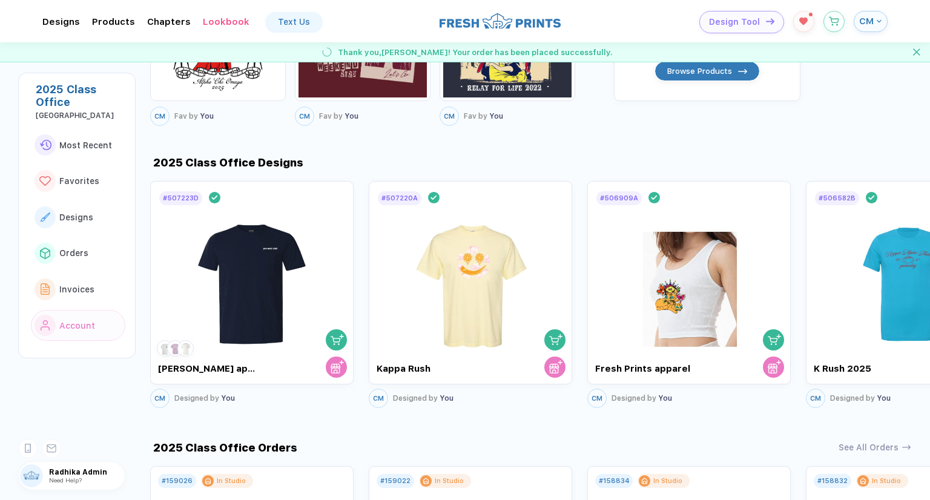
scroll to position [666, 0]
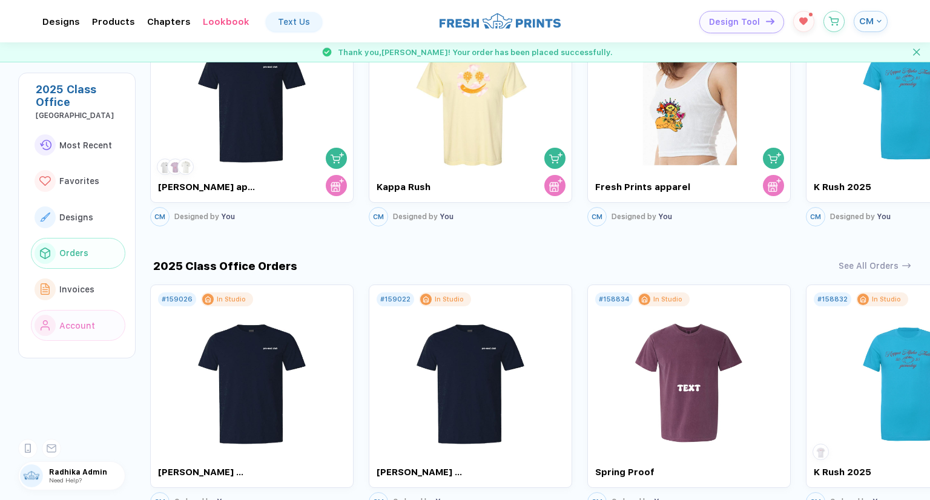
click at [80, 254] on span "Orders" at bounding box center [73, 253] width 29 height 10
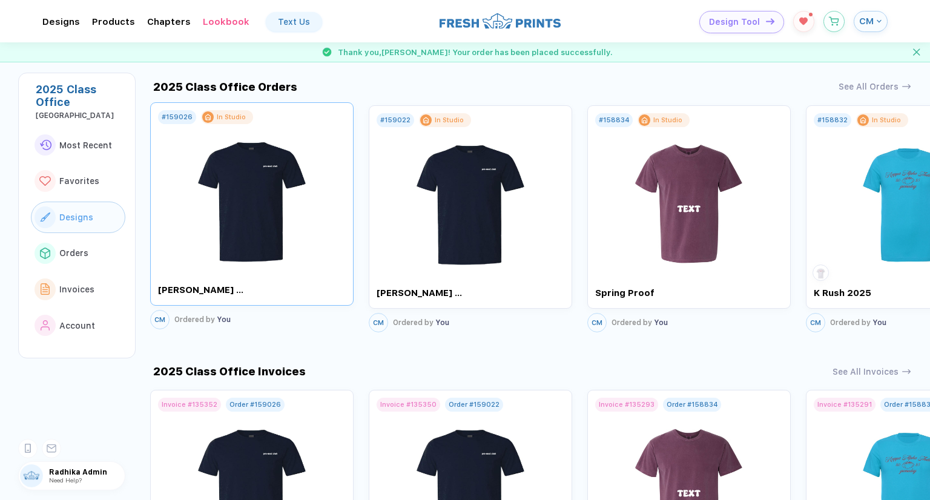
scroll to position [850, 0]
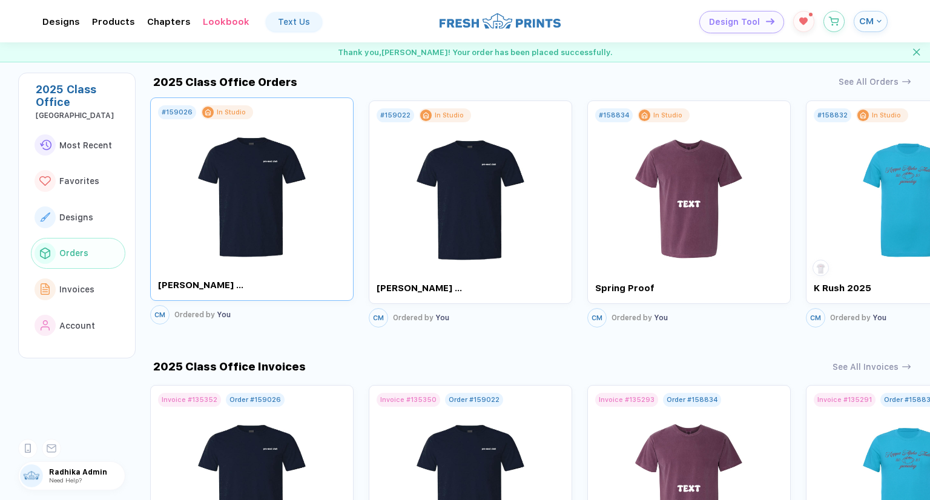
click at [257, 222] on img at bounding box center [252, 190] width 136 height 142
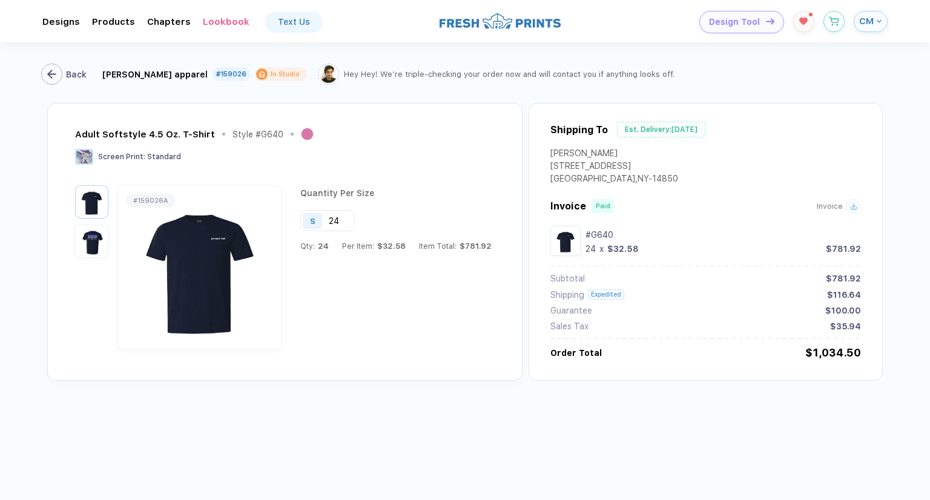
click at [54, 77] on icon "button" at bounding box center [51, 74] width 9 height 9
